Goal: Task Accomplishment & Management: Manage account settings

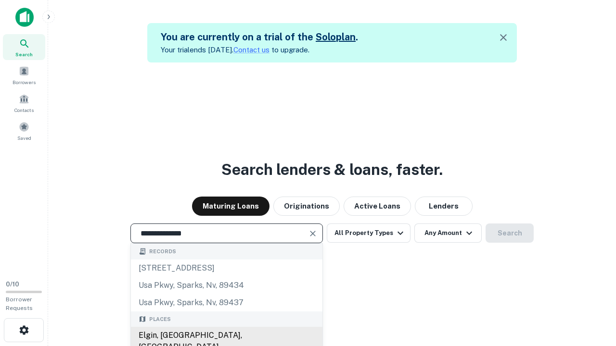
click at [226, 336] on div "Elgin, IL, USA" at bounding box center [226, 341] width 191 height 29
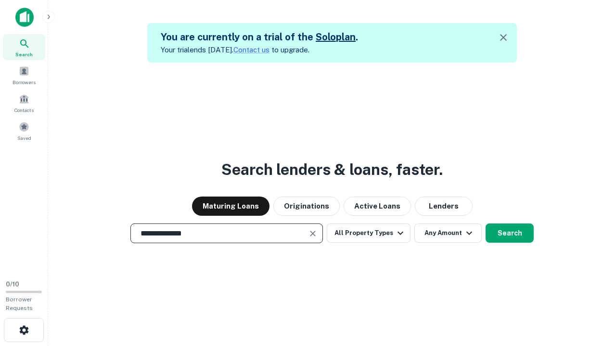
scroll to position [15, 0]
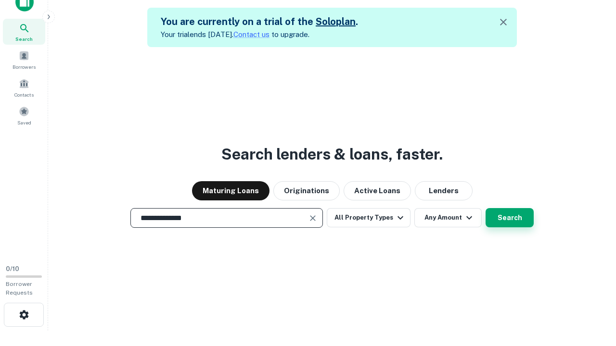
type input "**********"
click at [485, 208] on button "Search" at bounding box center [509, 217] width 48 height 19
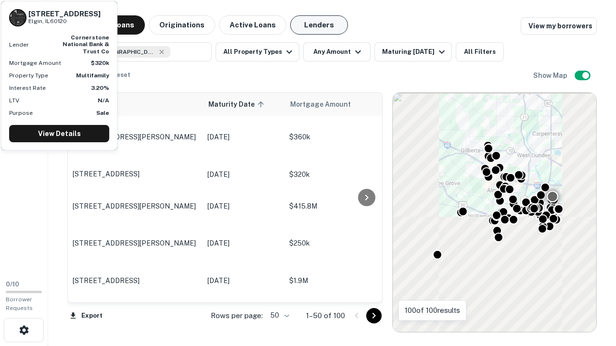
click at [319, 25] on button "Lenders" at bounding box center [319, 24] width 58 height 19
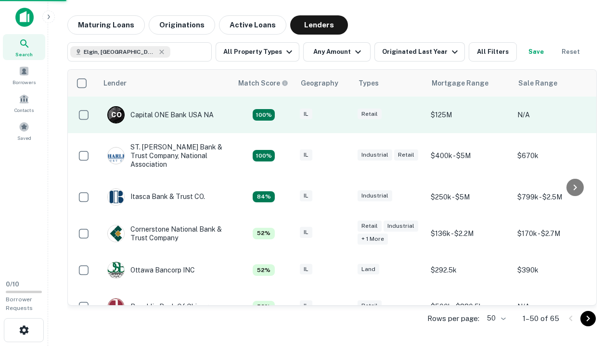
click at [341, 115] on div "IL" at bounding box center [324, 115] width 48 height 13
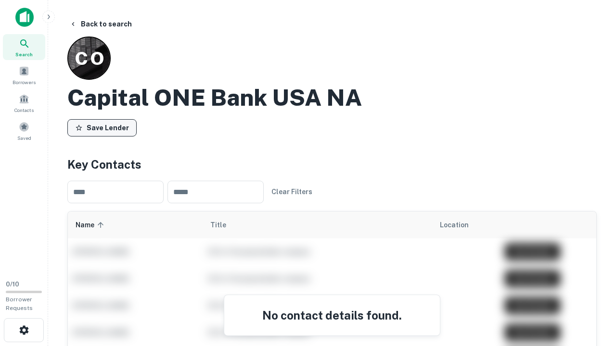
click at [102, 127] on button "Save Lender" at bounding box center [101, 127] width 69 height 17
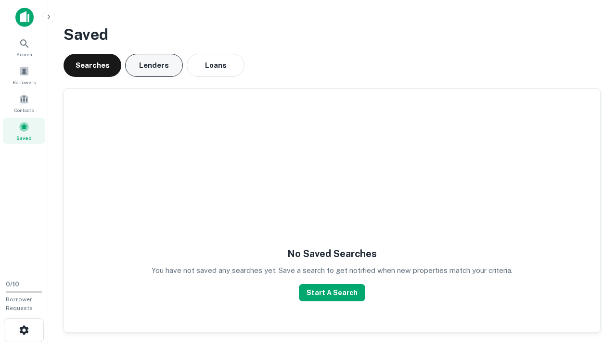
click at [154, 65] on button "Lenders" at bounding box center [154, 65] width 58 height 23
